Goal: Navigation & Orientation: Find specific page/section

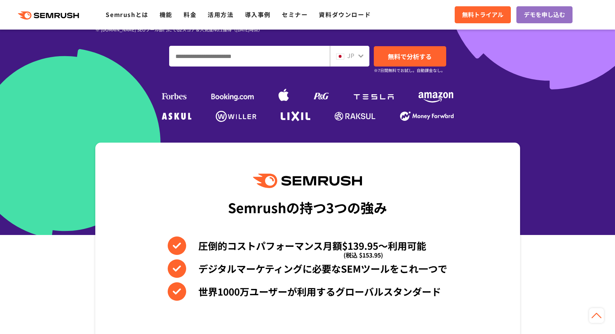
scroll to position [156, 0]
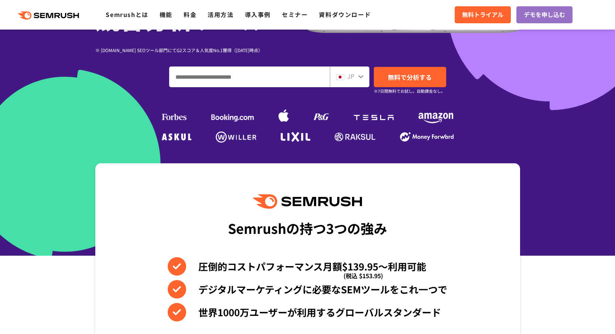
click at [338, 74] on span at bounding box center [340, 76] width 8 height 9
click at [359, 76] on icon at bounding box center [360, 76] width 5 height 3
click at [352, 77] on span "JP" at bounding box center [350, 76] width 7 height 9
click at [286, 74] on input "ドメイン、キーワードまたはURLを入力してください" at bounding box center [250, 77] width 160 height 20
type input "*"
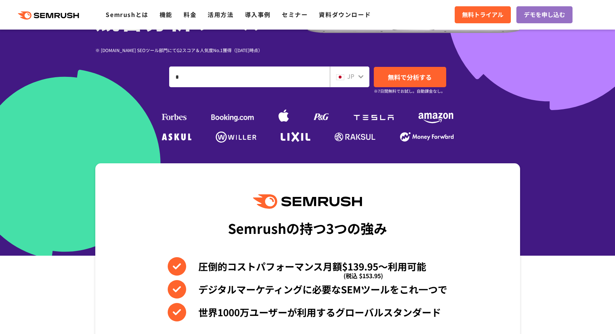
click at [347, 74] on span "JP" at bounding box center [350, 76] width 7 height 9
click at [365, 77] on div "JP" at bounding box center [350, 77] width 40 height 21
click at [361, 76] on icon at bounding box center [361, 77] width 6 height 6
click at [346, 80] on div "JP" at bounding box center [348, 77] width 24 height 10
click at [340, 73] on span at bounding box center [340, 76] width 8 height 9
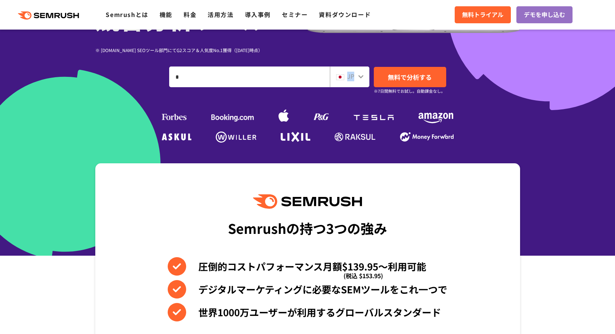
click at [352, 76] on span "JP" at bounding box center [350, 76] width 7 height 9
click at [362, 76] on icon at bounding box center [361, 77] width 6 height 6
click at [345, 75] on div "JP" at bounding box center [348, 77] width 24 height 10
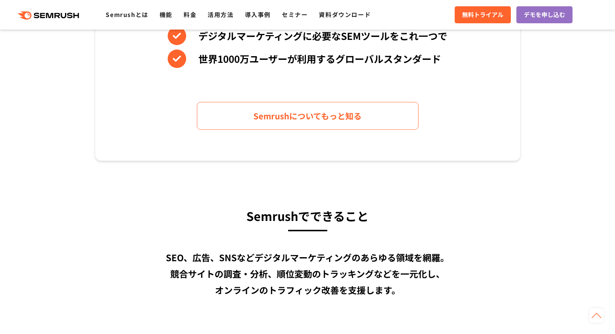
scroll to position [443, 0]
